Goal: Task Accomplishment & Management: Use online tool/utility

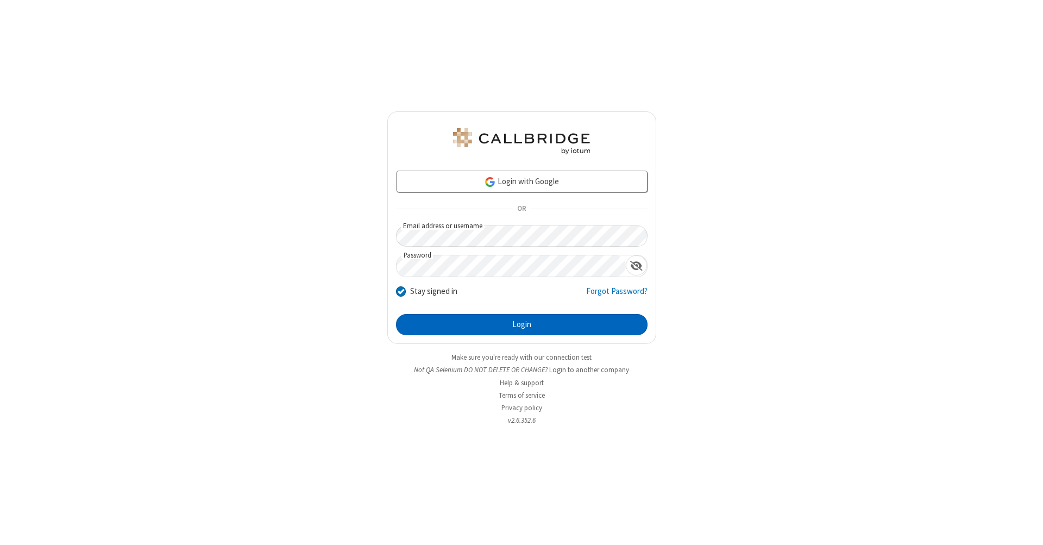
click at [522, 325] on button "Login" at bounding box center [522, 325] width 252 height 22
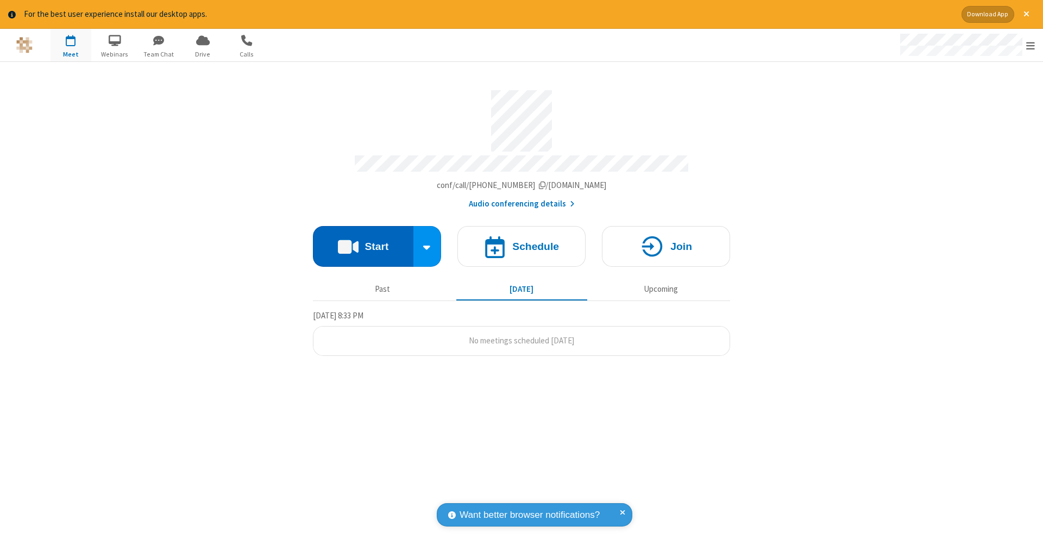
click at [363, 241] on button "Start" at bounding box center [363, 246] width 101 height 41
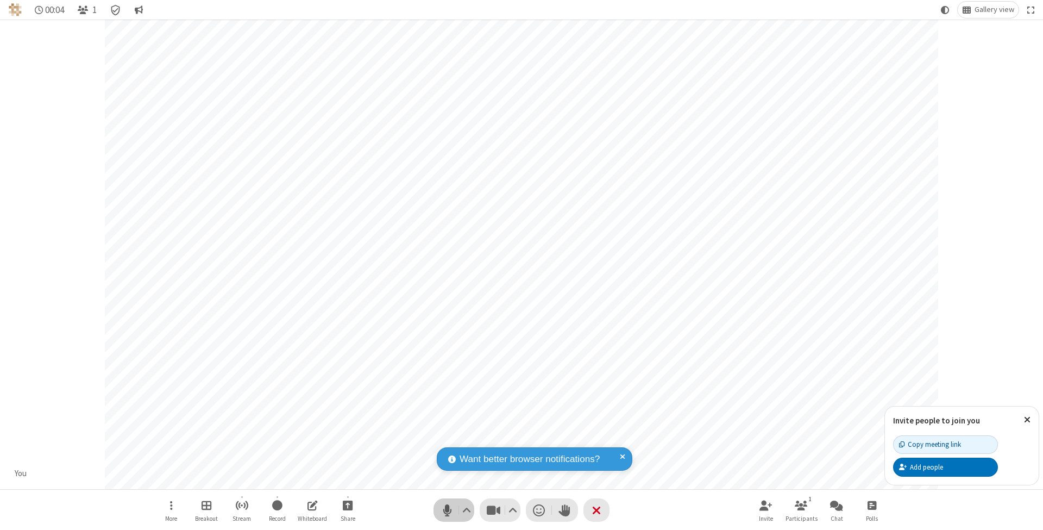
click at [447, 510] on span "Mute (⌘+Shift+A)" at bounding box center [447, 510] width 16 height 16
click at [447, 510] on span "Unmute (⌘+Shift+A)" at bounding box center [447, 510] width 16 height 16
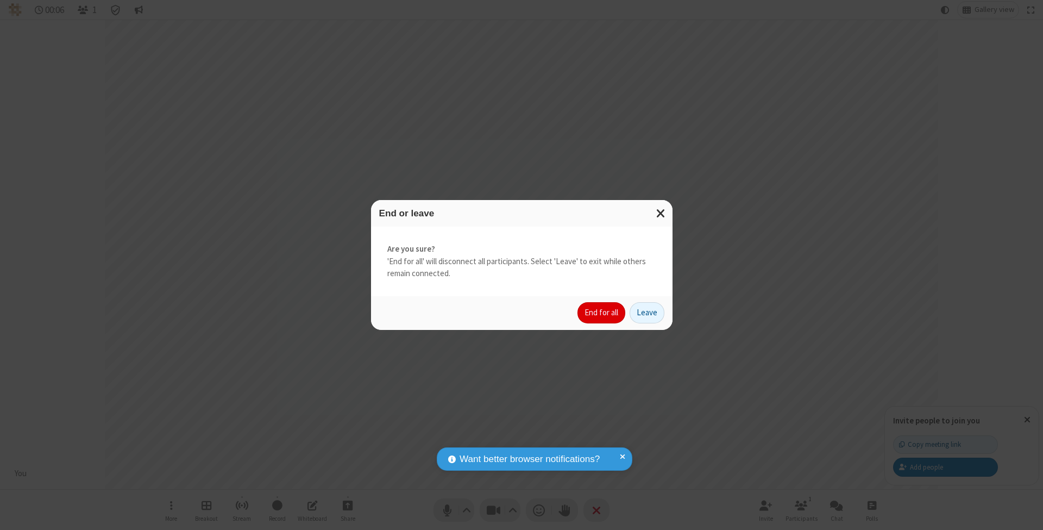
click at [602, 312] on button "End for all" at bounding box center [602, 313] width 48 height 22
